Goal: Complete application form: Complete application form

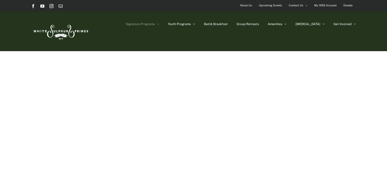
click at [155, 24] on span "Signature Programs" at bounding box center [140, 24] width 29 height 3
click at [195, 23] on icon "Main Menu" at bounding box center [194, 24] width 2 height 4
click at [204, 24] on li "Youth Programs Allegheny Outback! Camp Caleb Parent-Youth Adventure Weekend" at bounding box center [186, 23] width 36 height 25
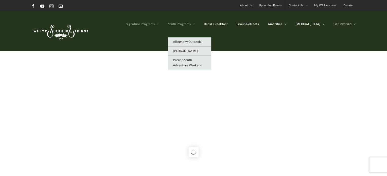
click at [195, 24] on icon "Main Menu" at bounding box center [194, 24] width 2 height 4
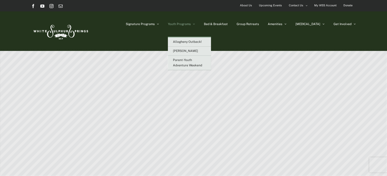
click at [191, 25] on span "Youth Programs" at bounding box center [179, 24] width 23 height 3
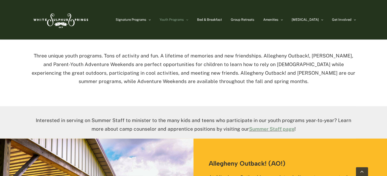
scroll to position [287, 0]
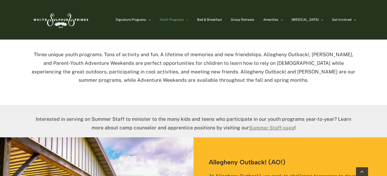
click at [169, 109] on div "Interested in serving on Summer Staff to minister to the many kids and teens wh…" at bounding box center [193, 121] width 325 height 33
click at [266, 130] on link "Summer Staff page" at bounding box center [271, 128] width 45 height 6
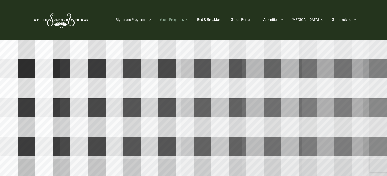
scroll to position [0, 0]
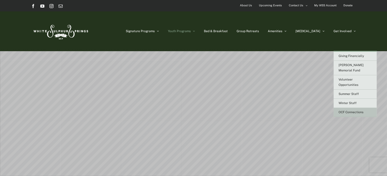
click at [344, 111] on span "OCF Connections" at bounding box center [351, 113] width 25 height 4
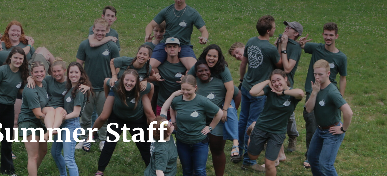
scroll to position [29, 0]
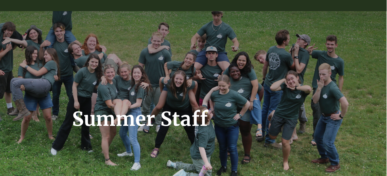
click at [250, 88] on div "Summer Staff" at bounding box center [193, 73] width 325 height 205
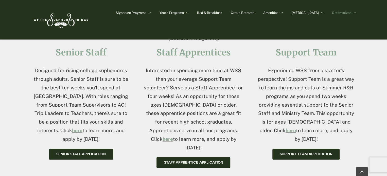
scroll to position [229, 0]
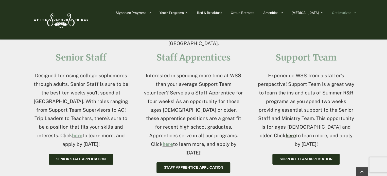
click at [296, 133] on link "here" at bounding box center [291, 136] width 10 height 6
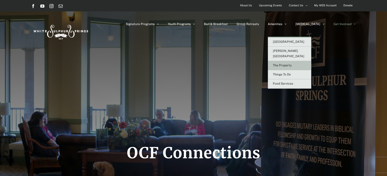
click at [292, 64] on span "The Property" at bounding box center [282, 66] width 19 height 4
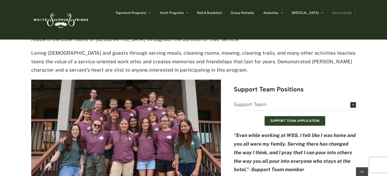
scroll to position [1240, 0]
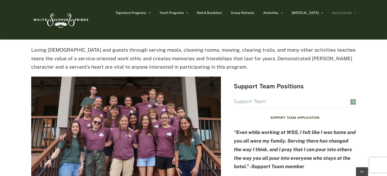
click at [343, 96] on link "Support Team" at bounding box center [295, 101] width 122 height 11
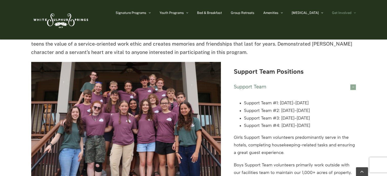
scroll to position [1251, 0]
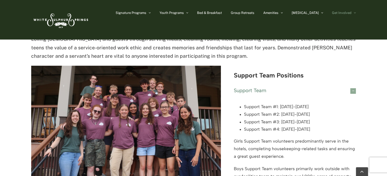
click at [230, 115] on div "Support Team Support Team is a two-week opportunity for high school students, 1…" at bounding box center [193, 160] width 325 height 350
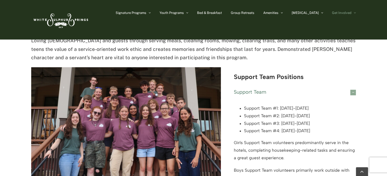
click at [226, 114] on div "Support Team Support Team is a two-week opportunity for high school students, 1…" at bounding box center [193, 162] width 325 height 350
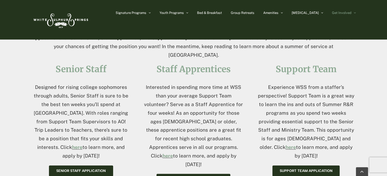
scroll to position [265, 0]
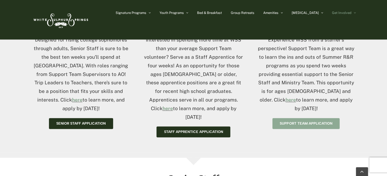
click at [296, 122] on span "Support Team Application" at bounding box center [306, 124] width 53 height 4
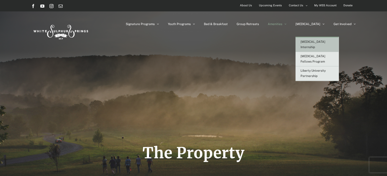
click at [322, 38] on link "[MEDICAL_DATA] Internship" at bounding box center [317, 45] width 43 height 14
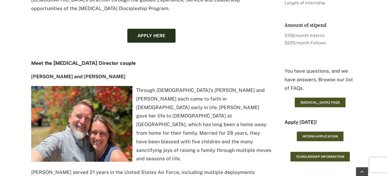
scroll to position [460, 0]
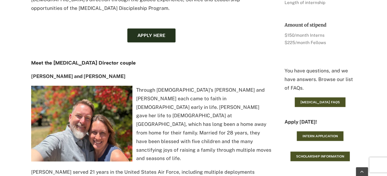
click at [24, 123] on div "If you’re between the ages of 18–24, you’re in an incredibly important time in …" at bounding box center [193, 31] width 387 height 532
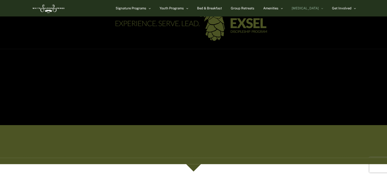
scroll to position [0, 0]
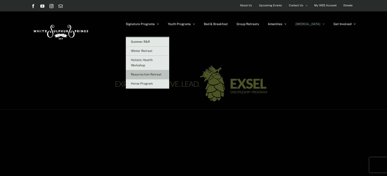
click at [162, 75] on span "Resurrection Retreat" at bounding box center [146, 75] width 31 height 4
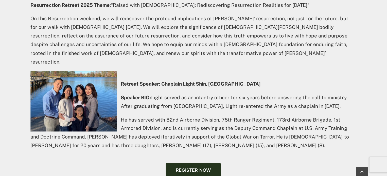
scroll to position [290, 0]
